Goal: Information Seeking & Learning: Learn about a topic

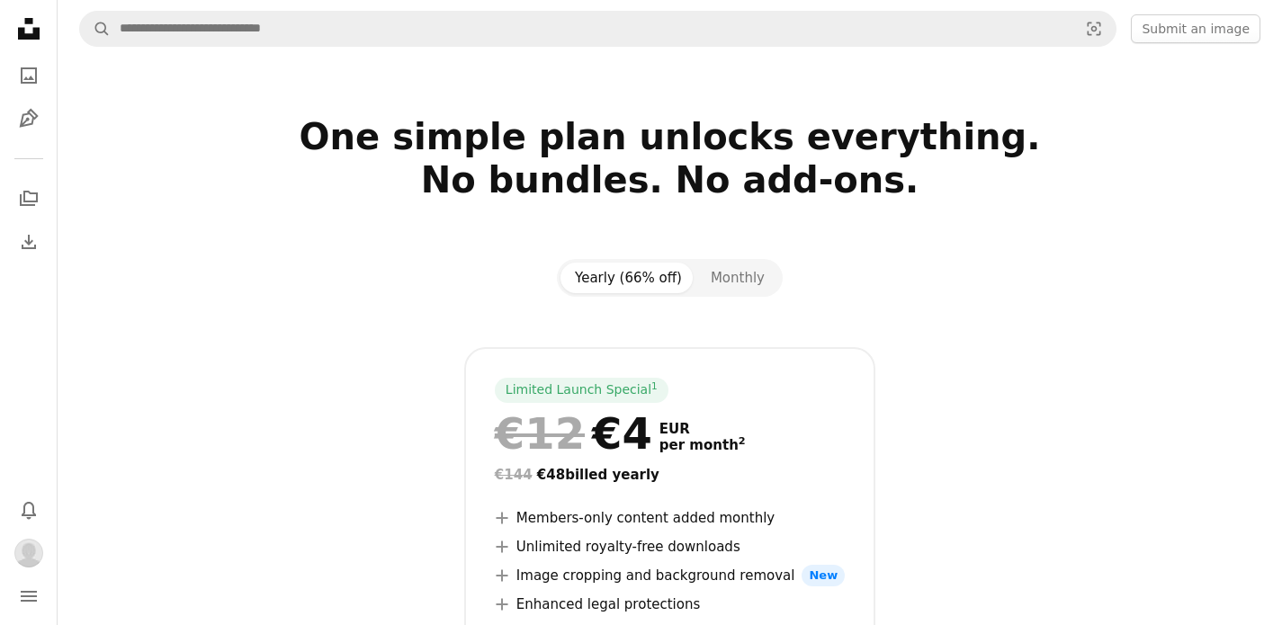
click at [22, 36] on icon at bounding box center [29, 29] width 22 height 22
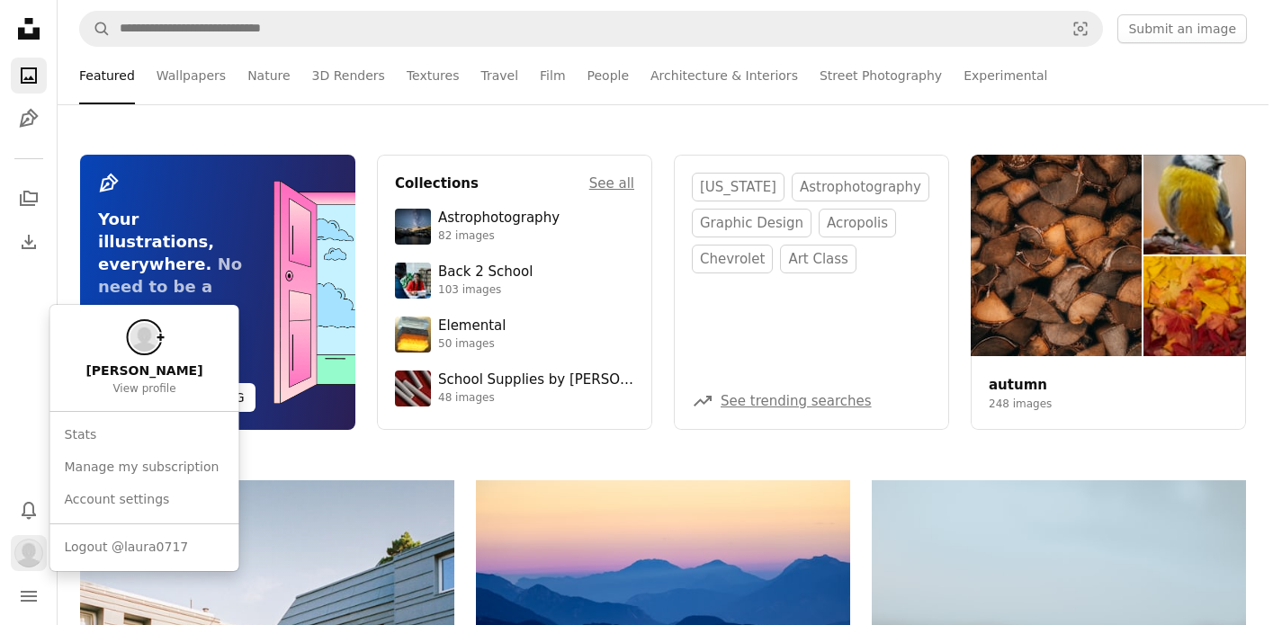
click at [22, 565] on img "Profile" at bounding box center [28, 553] width 29 height 29
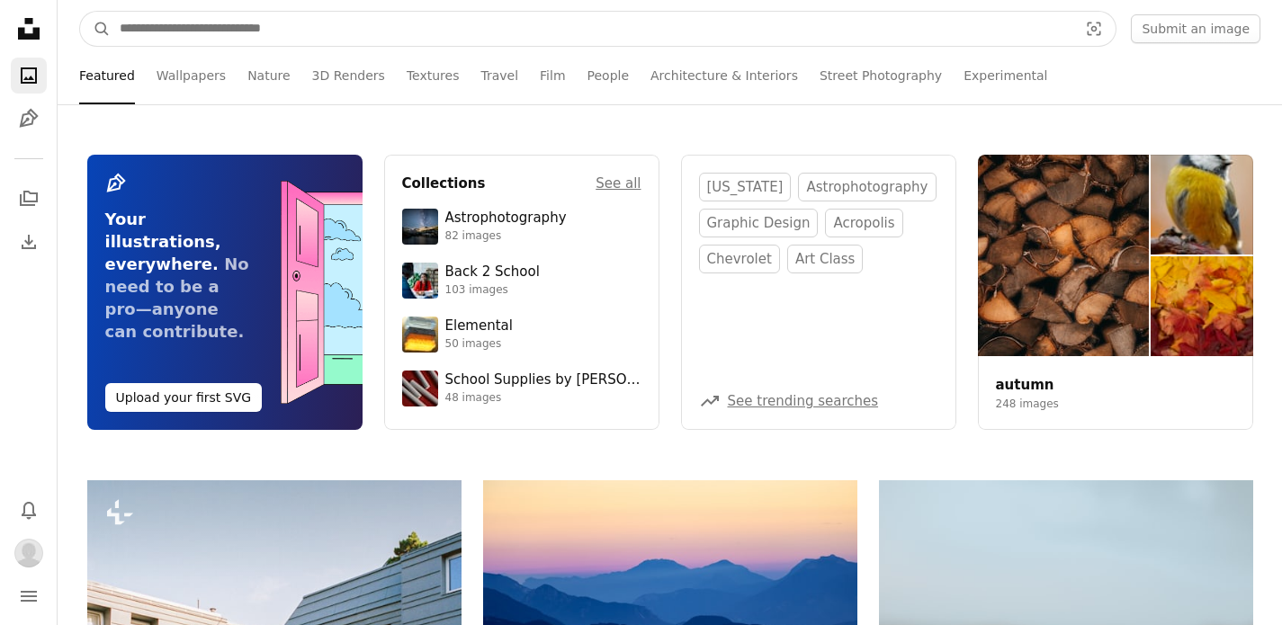
click at [405, 21] on input "Find visuals sitewide" at bounding box center [592, 29] width 962 height 34
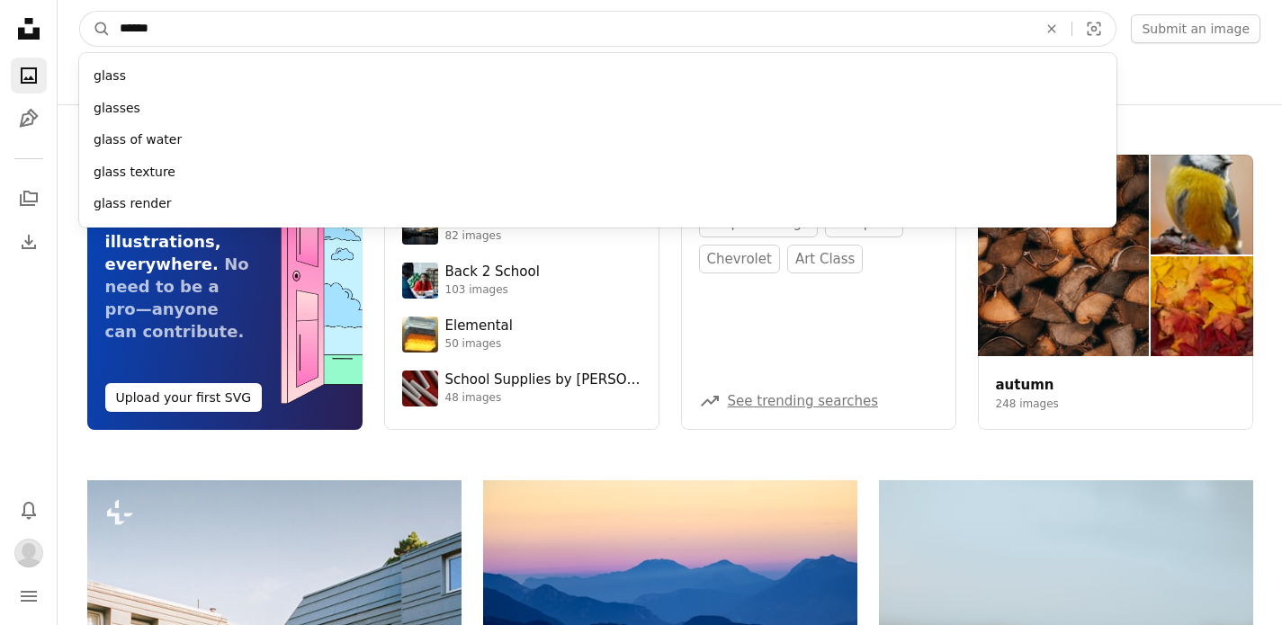
type input "*******"
click button "A magnifying glass" at bounding box center [95, 29] width 31 height 34
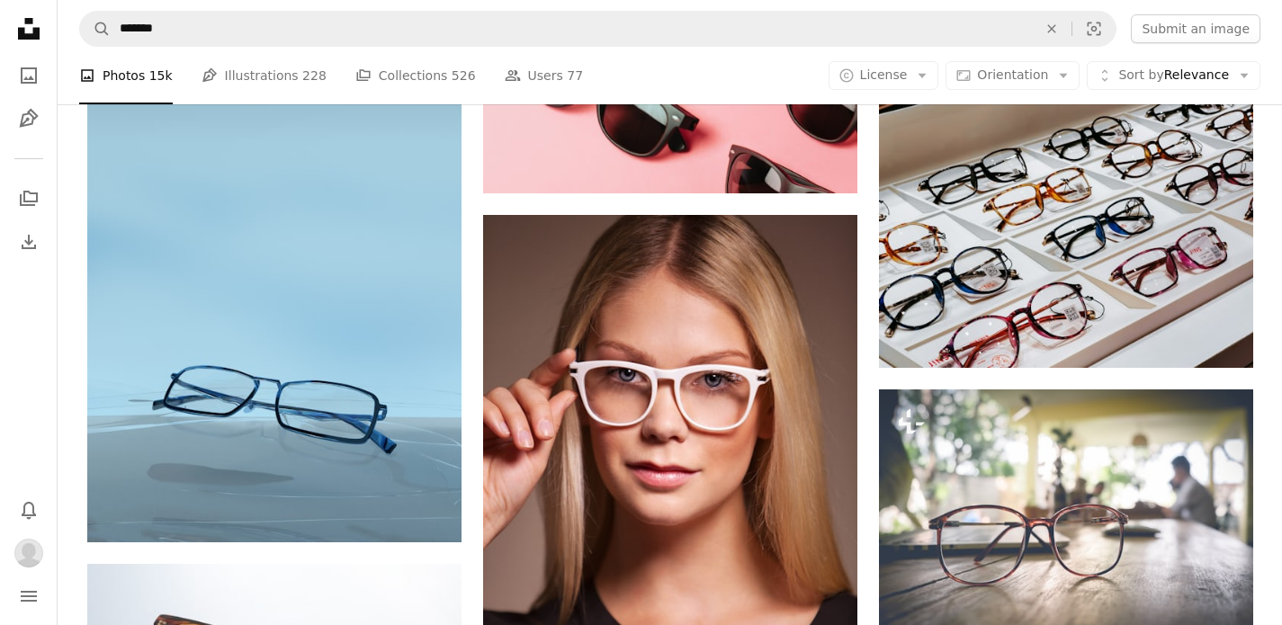
scroll to position [4245, 0]
